Goal: Task Accomplishment & Management: Use online tool/utility

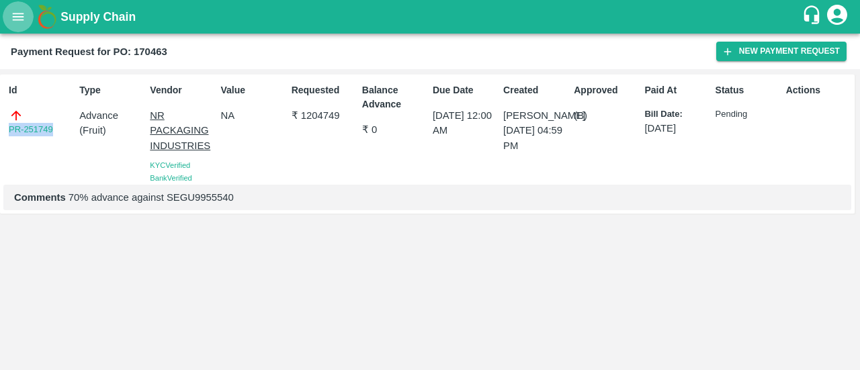
click at [15, 14] on icon "open drawer" at bounding box center [18, 16] width 15 height 15
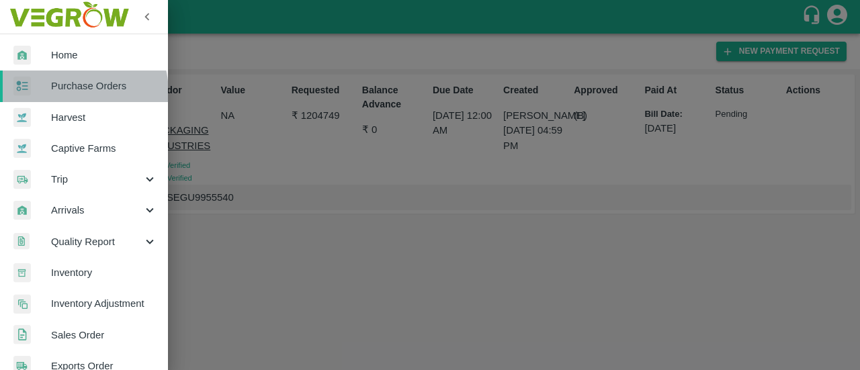
click at [69, 93] on span "Purchase Orders" at bounding box center [104, 86] width 106 height 15
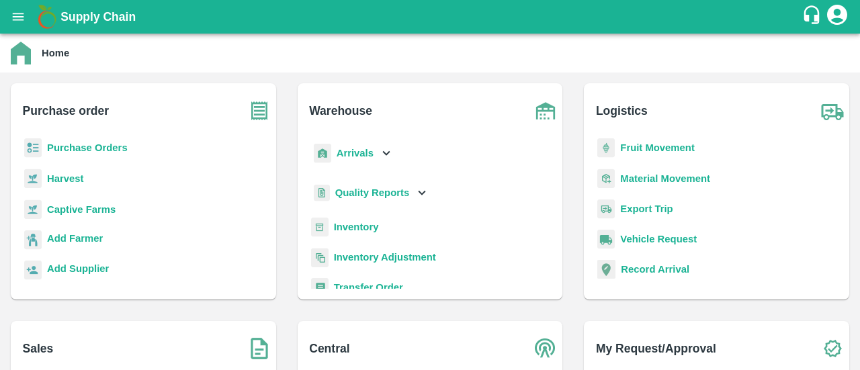
click at [95, 153] on b "Purchase Orders" at bounding box center [87, 147] width 81 height 11
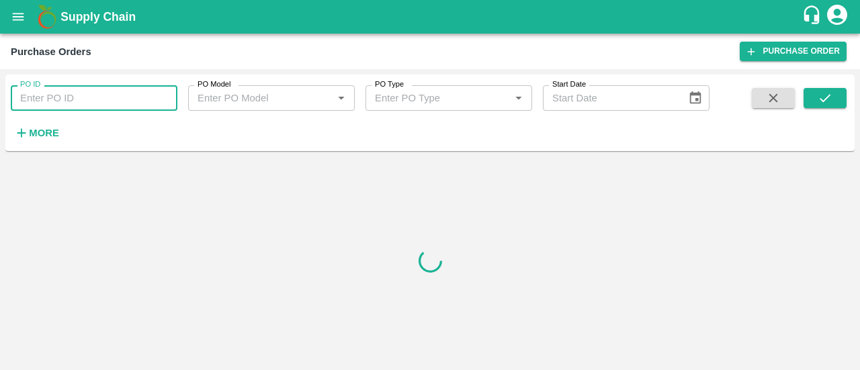
click at [102, 101] on input "PO ID" at bounding box center [94, 98] width 167 height 26
paste input "164722"
type input "164722"
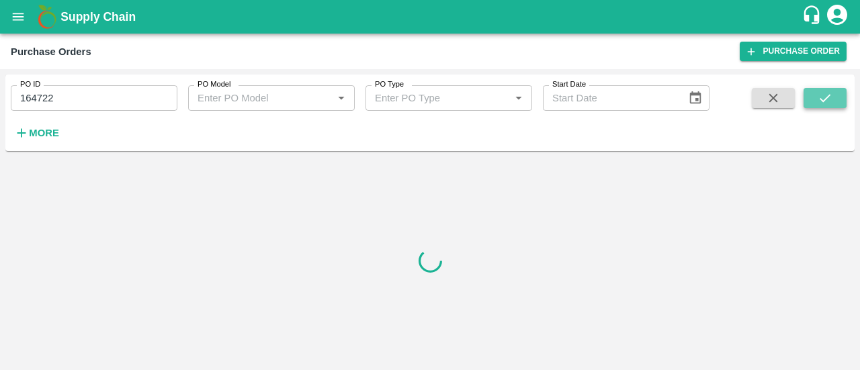
click at [835, 105] on button "submit" at bounding box center [825, 98] width 43 height 20
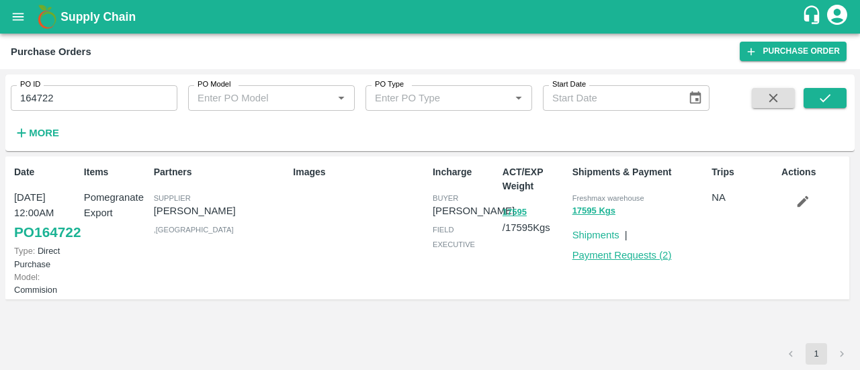
click at [617, 251] on link "Payment Requests ( 2 )" at bounding box center [622, 255] width 99 height 11
click at [55, 245] on link "PO 164722" at bounding box center [47, 232] width 67 height 24
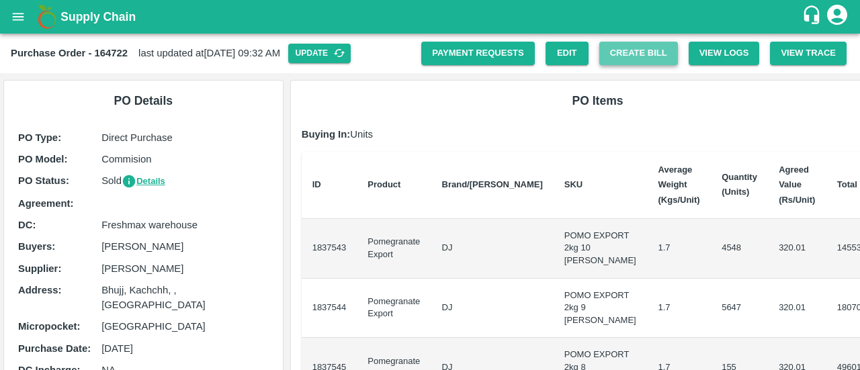
click at [627, 52] on button "Create Bill" at bounding box center [638, 54] width 79 height 24
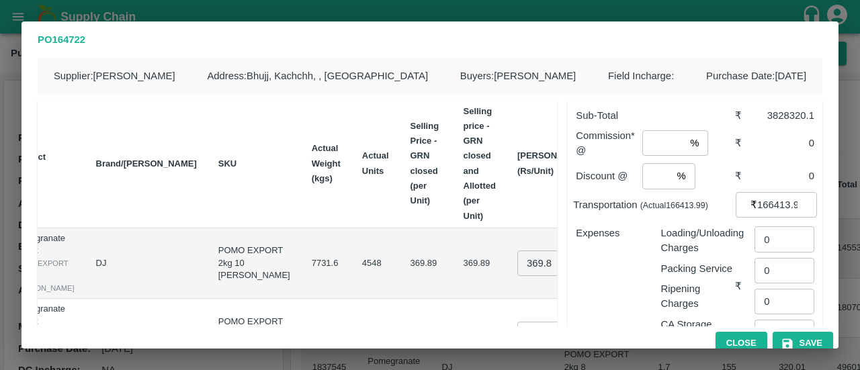
scroll to position [156, 0]
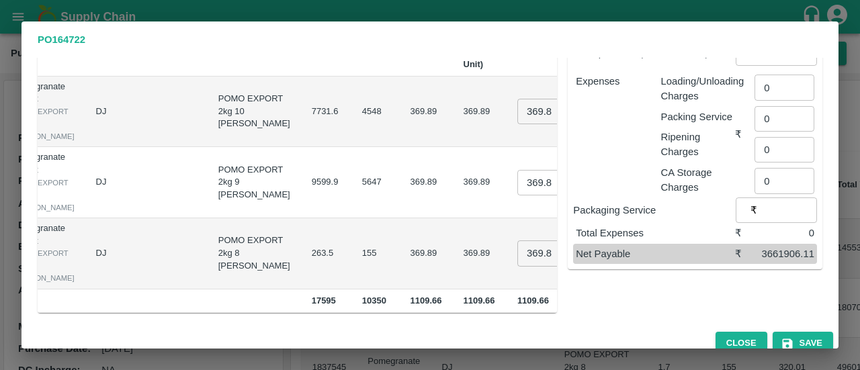
click at [507, 212] on td "369.886 ​" at bounding box center [554, 182] width 95 height 71
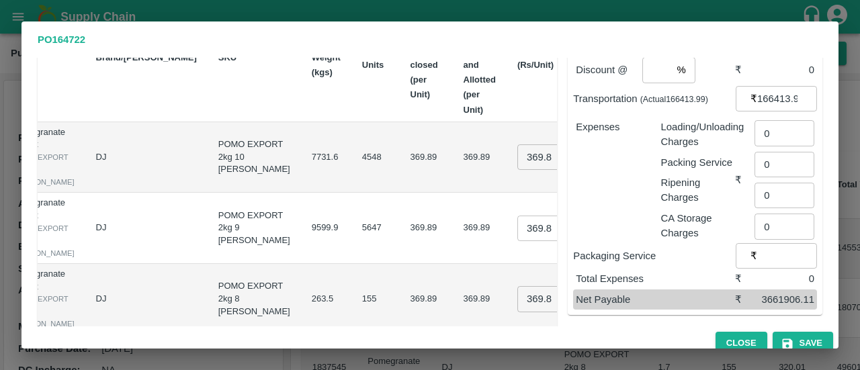
scroll to position [105, 0]
click at [517, 158] on input "369.8860000000001" at bounding box center [544, 158] width 54 height 26
type input "333"
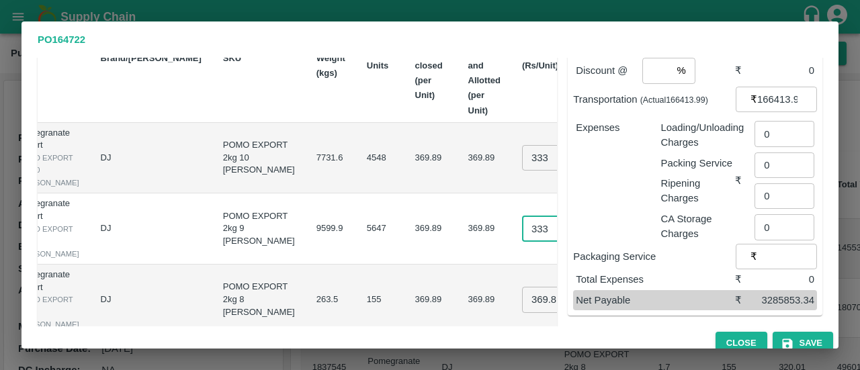
type input "333"
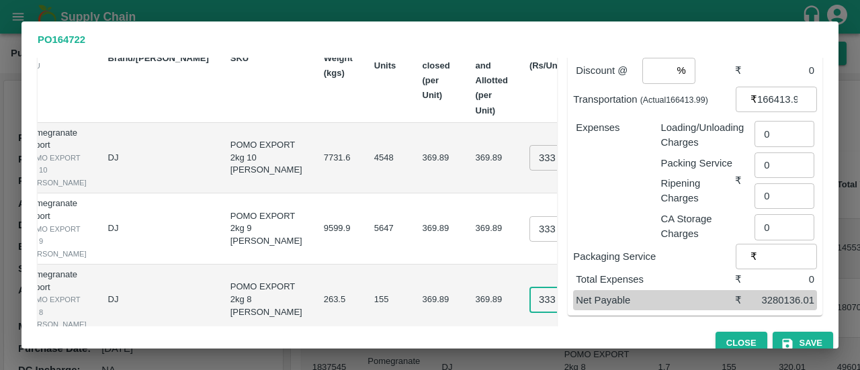
type input "333"
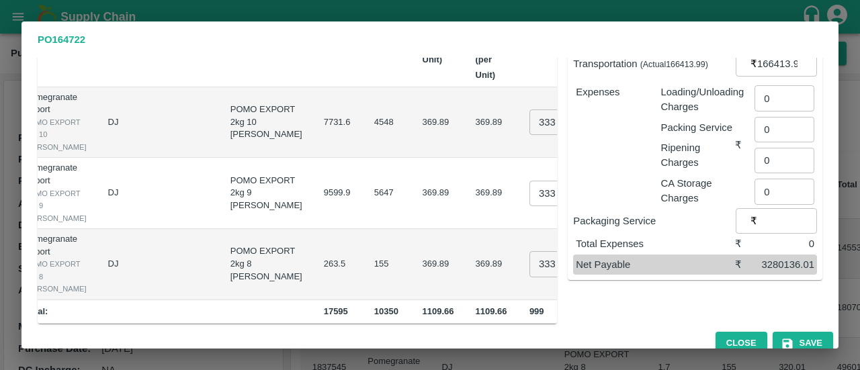
scroll to position [156, 0]
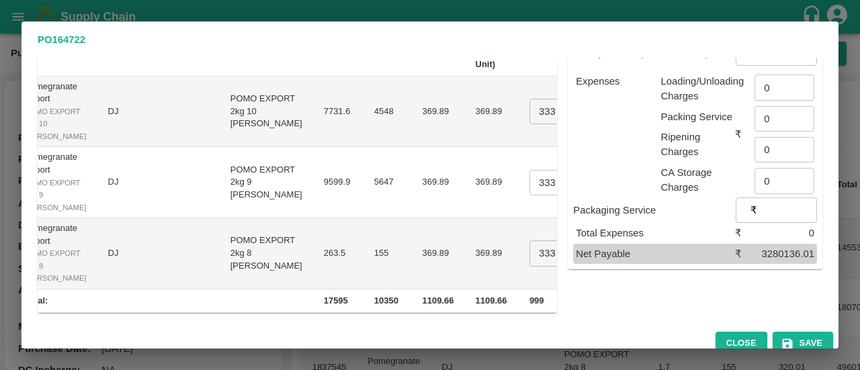
click at [530, 111] on input "333" at bounding box center [557, 112] width 54 height 26
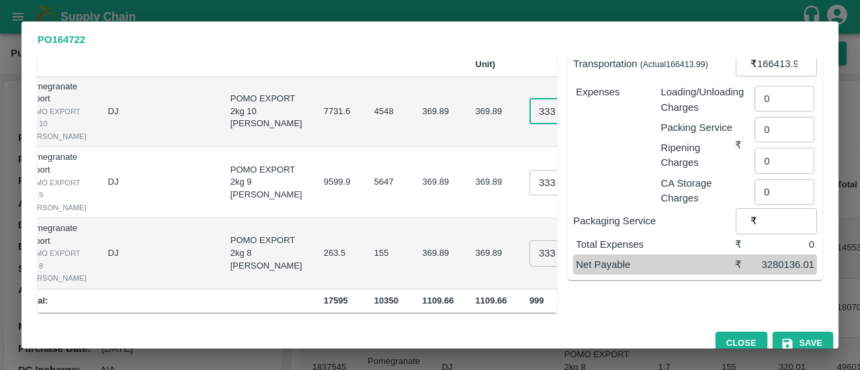
click at [530, 111] on input "333" at bounding box center [557, 112] width 54 height 26
type input "320"
click at [530, 101] on input "320" at bounding box center [557, 112] width 54 height 26
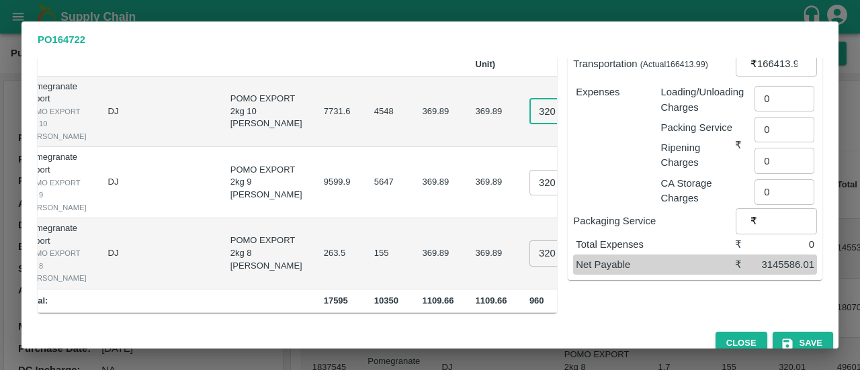
click at [530, 101] on input "320" at bounding box center [557, 112] width 54 height 26
type input "300"
click at [530, 101] on input "300" at bounding box center [557, 112] width 54 height 26
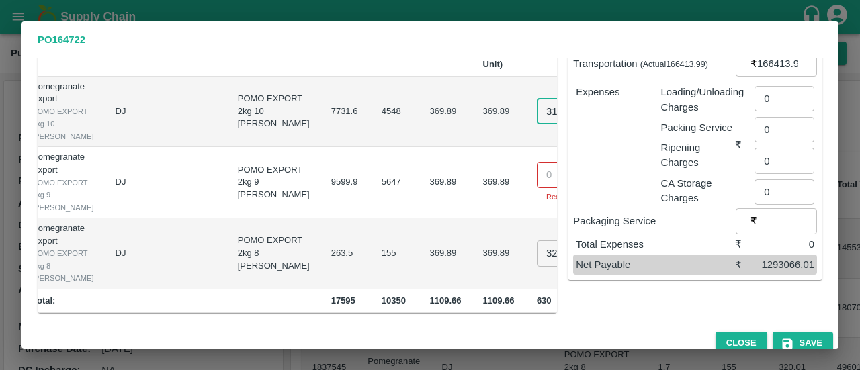
type input "310"
type input "315"
click at [537, 184] on input "310" at bounding box center [564, 183] width 54 height 26
type input "315"
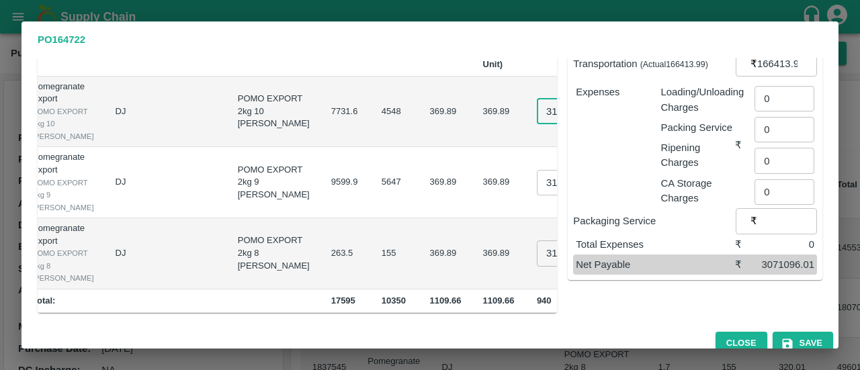
click at [537, 108] on input "310" at bounding box center [564, 112] width 54 height 26
type input "315"
click at [537, 249] on input "315" at bounding box center [564, 254] width 54 height 26
type input "320"
click at [537, 173] on input "316" at bounding box center [564, 183] width 54 height 26
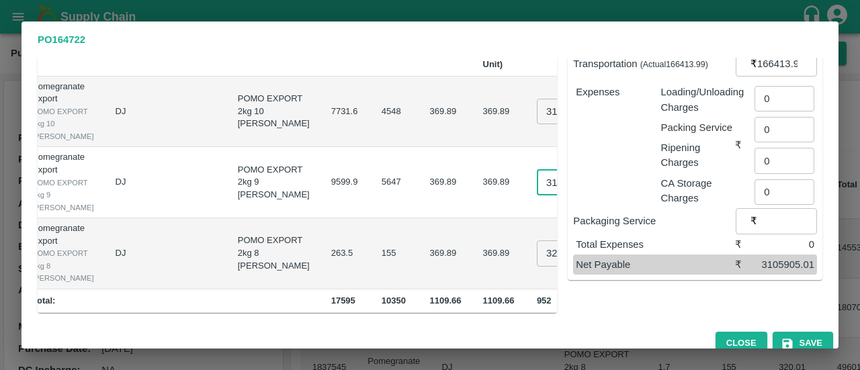
click at [537, 173] on input "317" at bounding box center [564, 183] width 54 height 26
click at [537, 173] on input "318" at bounding box center [564, 183] width 54 height 26
click at [537, 173] on input "319" at bounding box center [564, 183] width 54 height 26
click at [537, 173] on input "320" at bounding box center [564, 183] width 54 height 26
click at [537, 173] on input "321" at bounding box center [564, 183] width 54 height 26
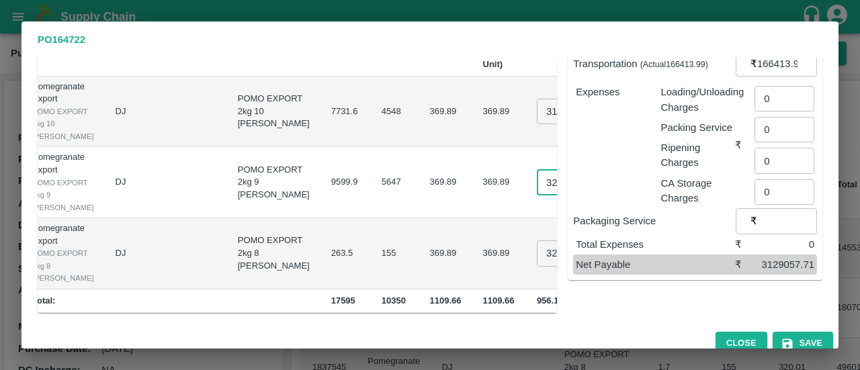
scroll to position [0, 0]
click at [537, 178] on input "321.1" at bounding box center [564, 183] width 54 height 26
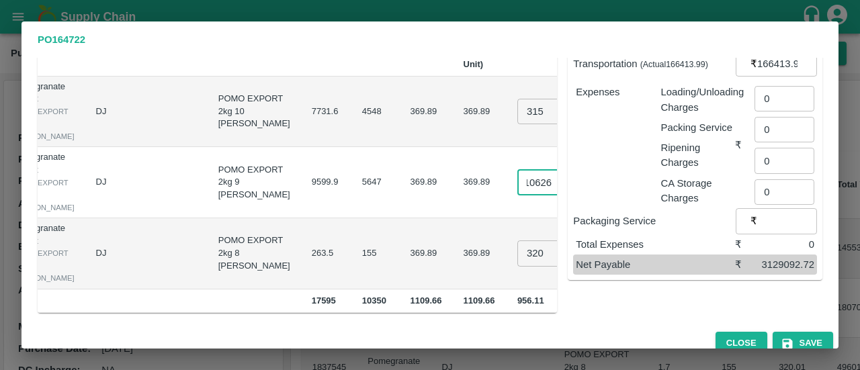
scroll to position [0, 28]
type input "321.10626"
click at [586, 321] on div "Supplier : [PERSON_NAME] Address : [GEOGRAPHIC_DATA], [GEOGRAPHIC_DATA], , [GEO…" at bounding box center [430, 192] width 817 height 269
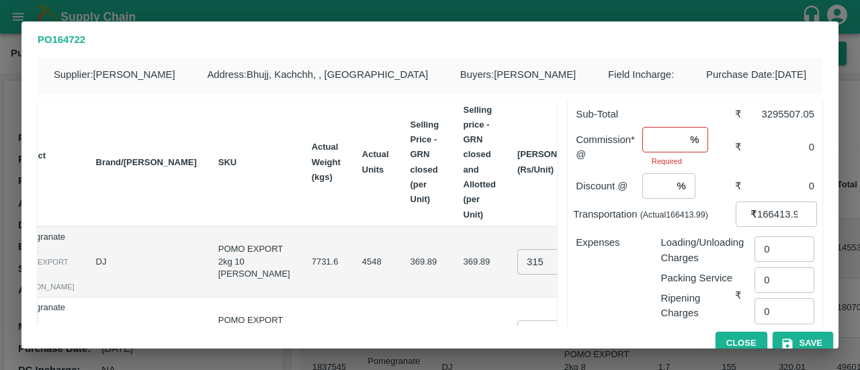
scroll to position [1, 0]
click at [661, 140] on input "number" at bounding box center [663, 141] width 42 height 26
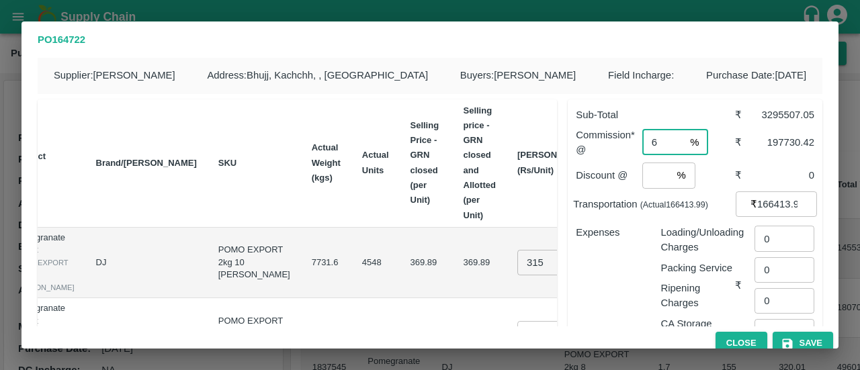
type input "6"
type input "0"
click at [628, 217] on div "Expenses" at bounding box center [607, 280] width 85 height 132
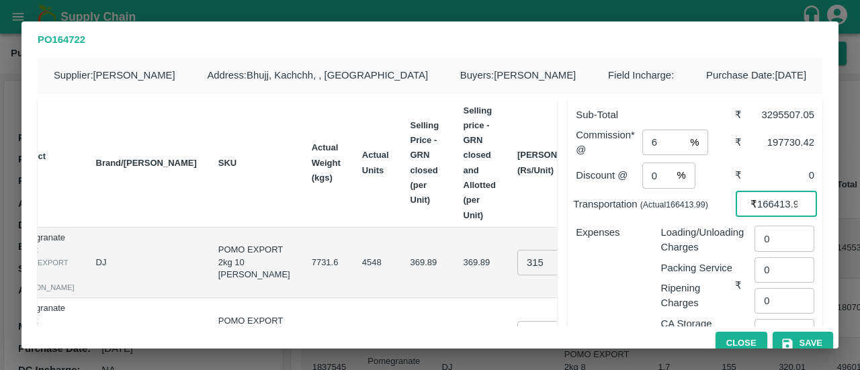
click at [758, 203] on input "166413.99" at bounding box center [787, 205] width 60 height 26
paste input "22193"
type input "221939"
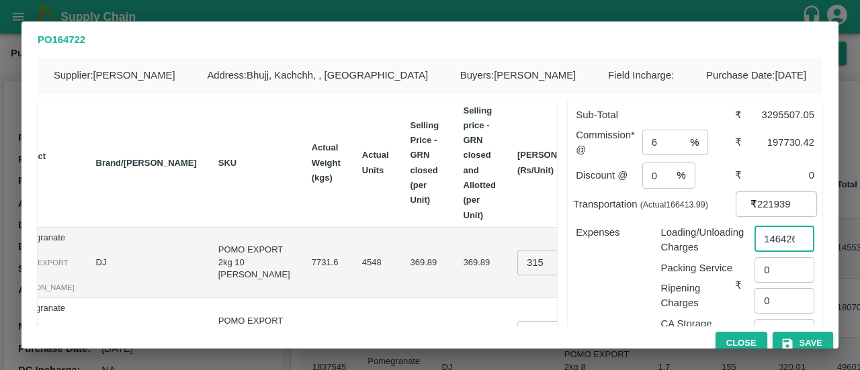
scroll to position [0, 3]
type input "146426"
click at [605, 276] on div "Expenses" at bounding box center [607, 280] width 85 height 132
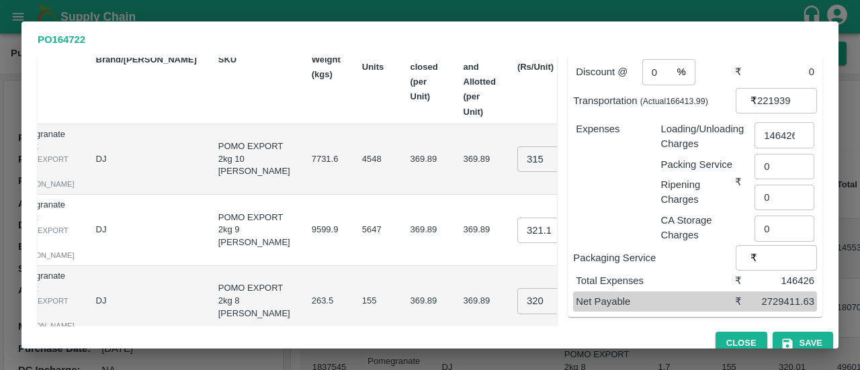
scroll to position [110, 0]
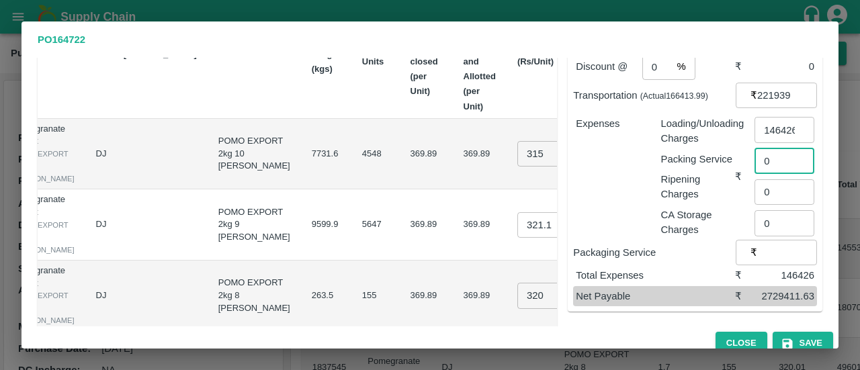
click at [775, 163] on input "0" at bounding box center [785, 162] width 60 height 26
type input "0.63"
click at [642, 212] on div "Expenses" at bounding box center [607, 171] width 85 height 132
click at [781, 337] on icon "button" at bounding box center [787, 343] width 13 height 13
